Goal: Information Seeking & Learning: Find specific fact

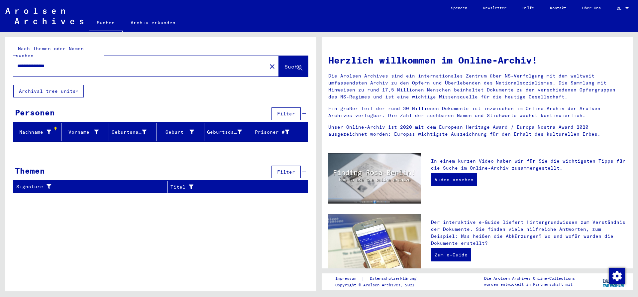
drag, startPoint x: 68, startPoint y: 60, endPoint x: 1, endPoint y: 64, distance: 67.3
click at [17, 64] on input "**********" at bounding box center [138, 65] width 242 height 7
type input "**********"
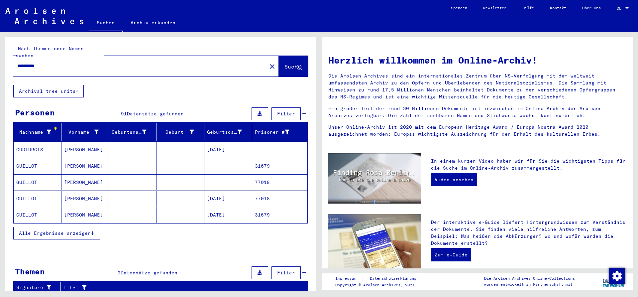
click at [53, 230] on span "Alle Ergebnisse anzeigen" at bounding box center [55, 233] width 72 height 6
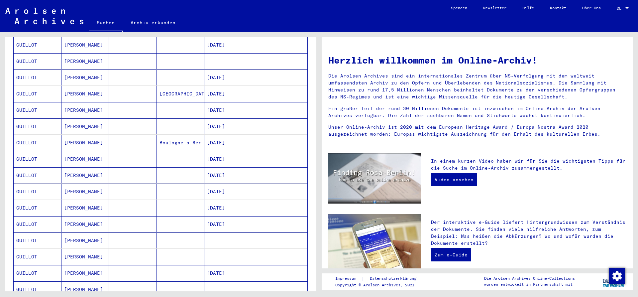
scroll to position [395, 0]
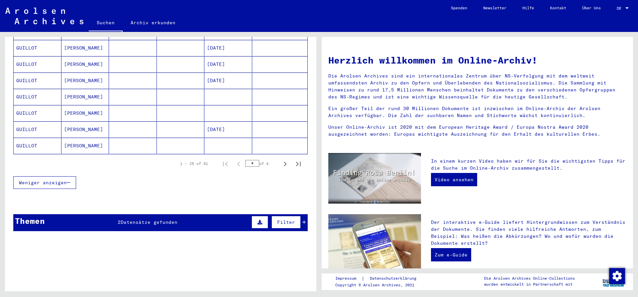
click at [62, 105] on mat-cell "[PERSON_NAME]" at bounding box center [85, 113] width 48 height 16
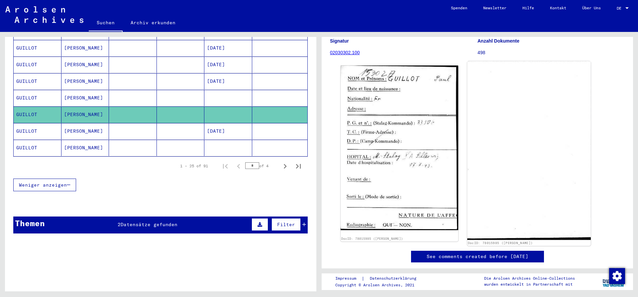
scroll to position [108, 0]
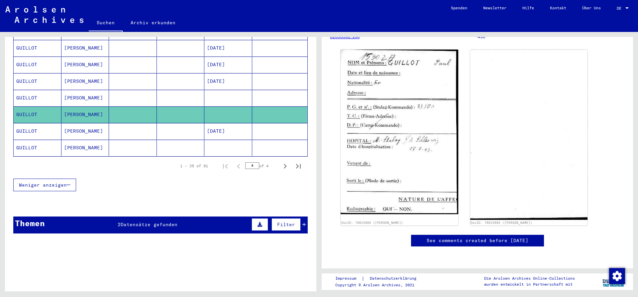
click at [94, 126] on mat-cell "[PERSON_NAME]" at bounding box center [85, 131] width 48 height 16
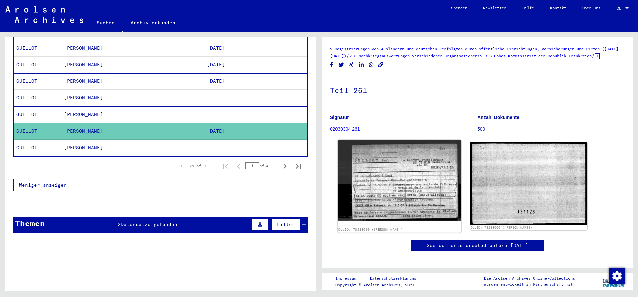
click at [411, 176] on img at bounding box center [399, 180] width 123 height 80
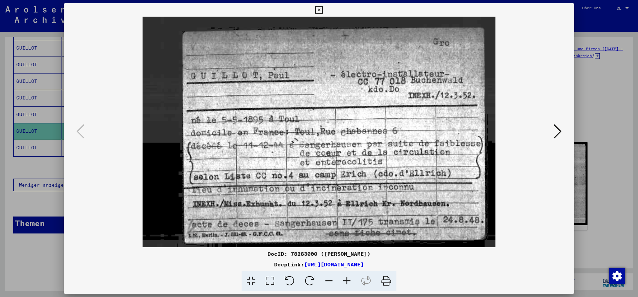
click at [556, 128] on icon at bounding box center [558, 131] width 8 height 16
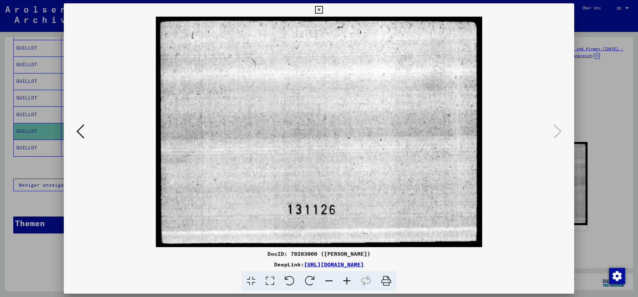
click at [323, 11] on icon at bounding box center [319, 10] width 8 height 8
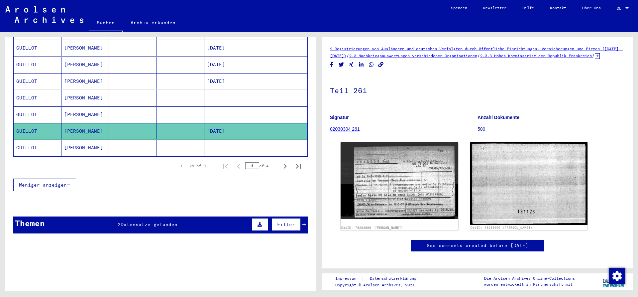
click at [45, 141] on mat-cell "GUILLOT" at bounding box center [38, 148] width 48 height 16
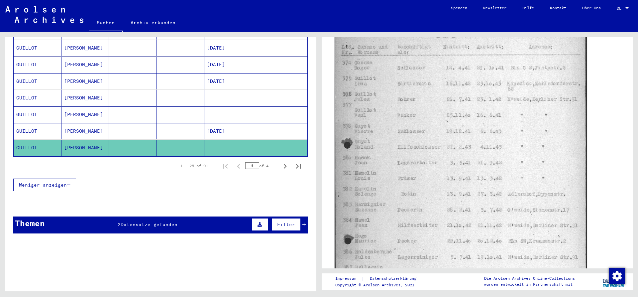
scroll to position [179, 0]
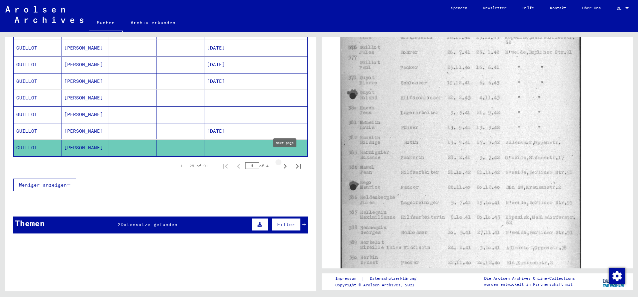
click at [282, 162] on icon "Next page" at bounding box center [284, 166] width 9 height 9
type input "*"
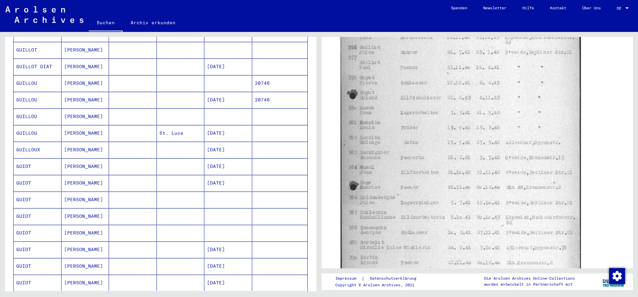
scroll to position [6, 0]
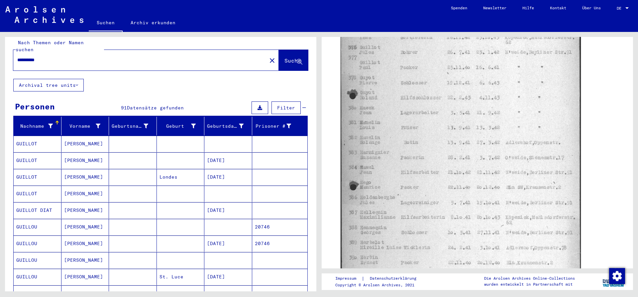
click at [42, 169] on mat-cell "GUILLOT" at bounding box center [38, 177] width 48 height 16
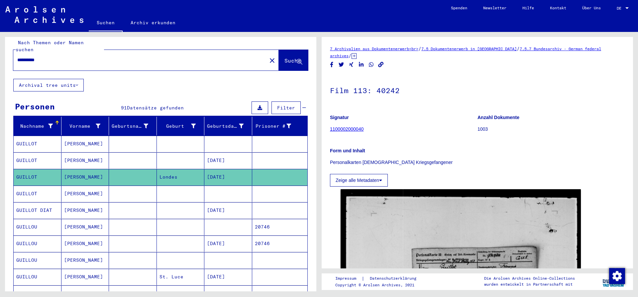
scroll to position [144, 0]
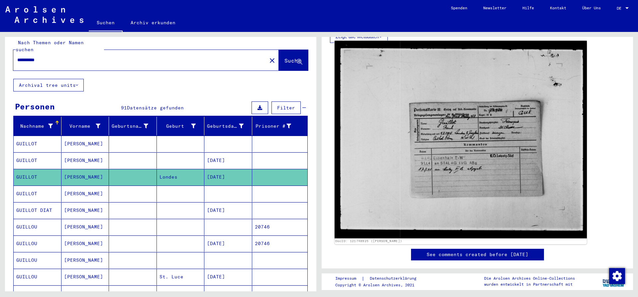
click at [474, 152] on img at bounding box center [461, 139] width 252 height 197
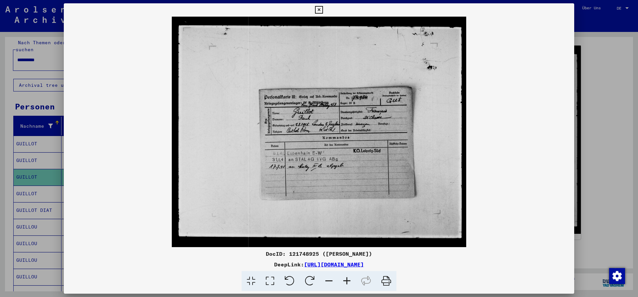
click at [323, 11] on icon at bounding box center [319, 10] width 8 height 8
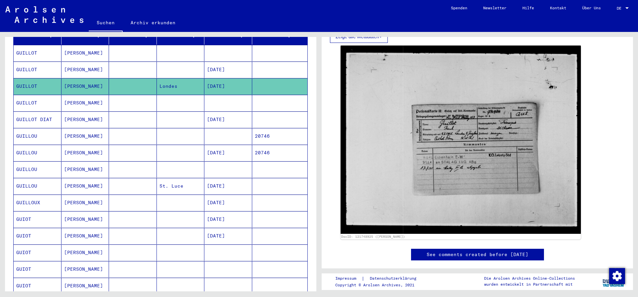
scroll to position [150, 0]
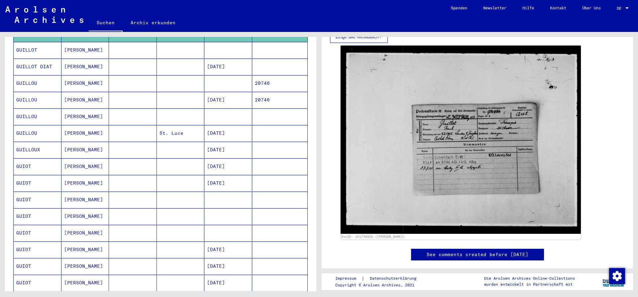
click at [48, 176] on mat-cell "GUIOT" at bounding box center [38, 183] width 48 height 16
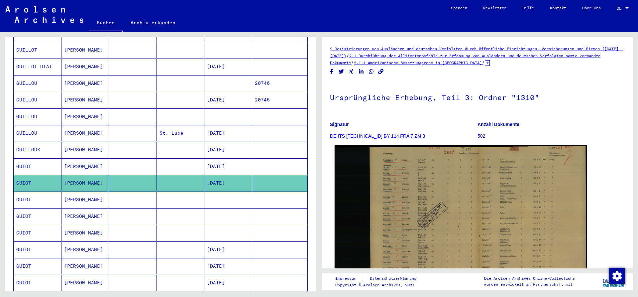
scroll to position [108, 0]
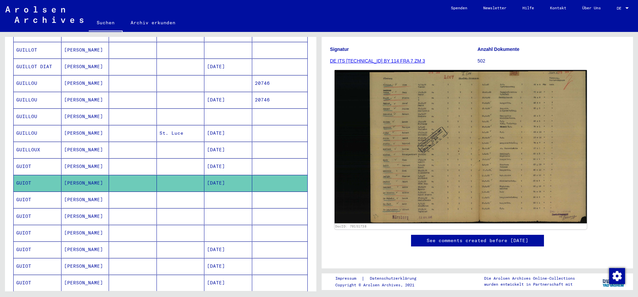
click at [476, 137] on img at bounding box center [461, 146] width 252 height 153
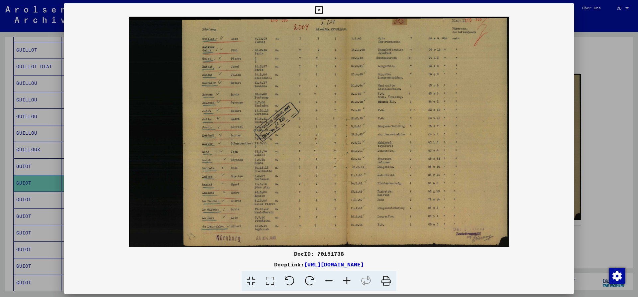
click at [323, 10] on icon at bounding box center [319, 10] width 8 height 8
